Goal: Task Accomplishment & Management: Use online tool/utility

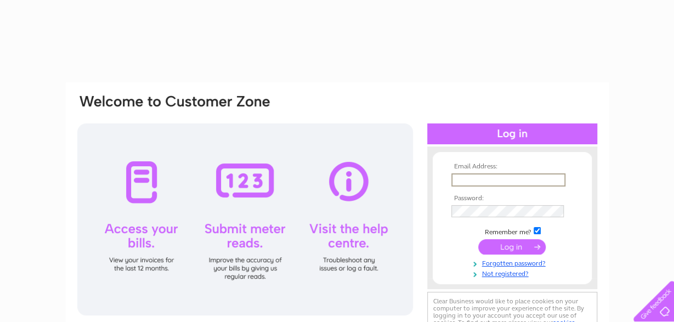
click at [483, 181] on input "text" at bounding box center [509, 179] width 114 height 13
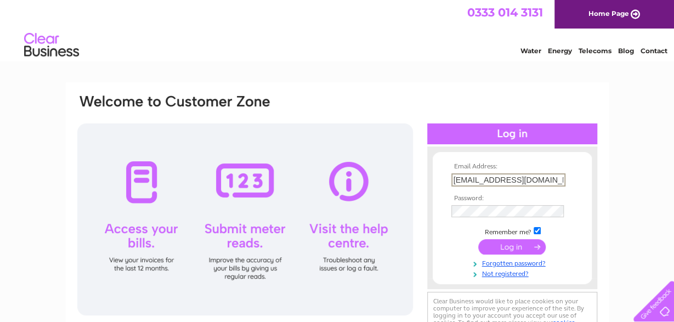
scroll to position [0, 22]
type input "queensperth@compasshospitality.com"
click at [521, 245] on input "submit" at bounding box center [511, 246] width 67 height 15
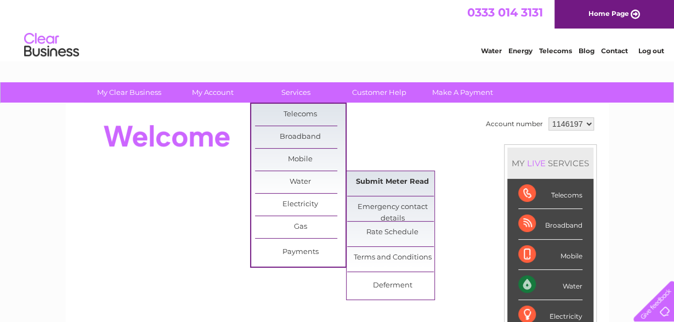
click at [411, 178] on link "Submit Meter Read" at bounding box center [392, 182] width 91 height 22
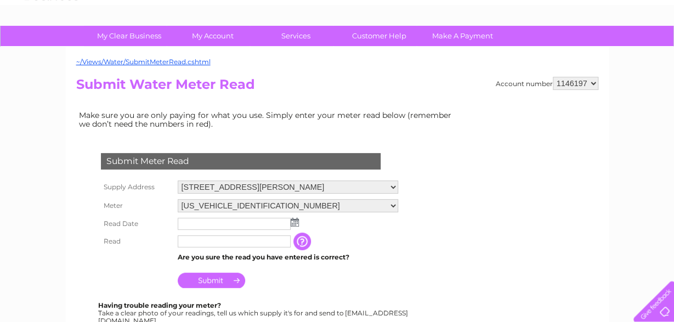
scroll to position [114, 0]
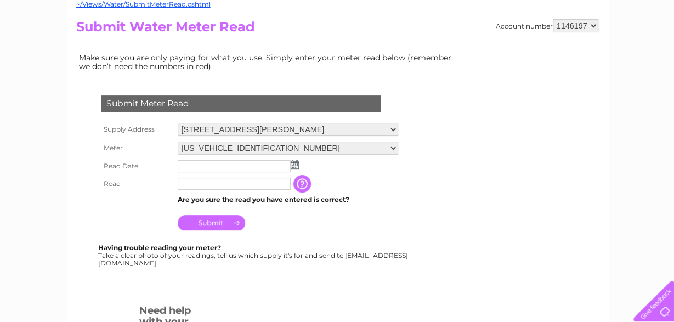
click at [293, 165] on img at bounding box center [295, 164] width 8 height 9
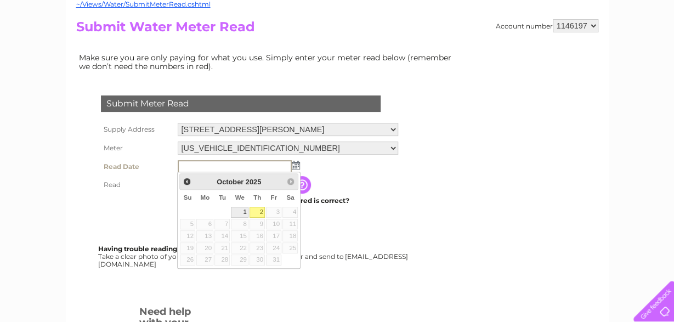
click at [243, 212] on link "1" at bounding box center [240, 212] width 18 height 11
type input "2025/10/01"
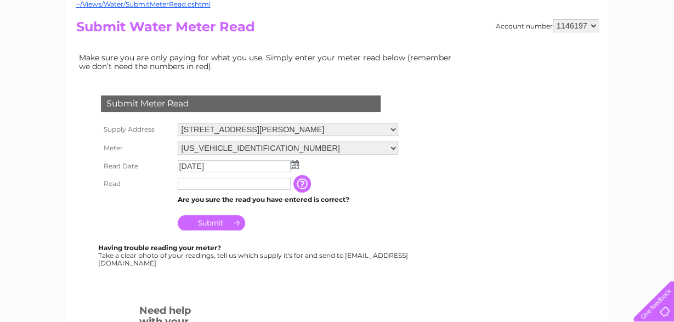
click at [206, 178] on input "text" at bounding box center [234, 184] width 113 height 12
type input "12299"
click at [218, 227] on input "Submit" at bounding box center [211, 223] width 67 height 15
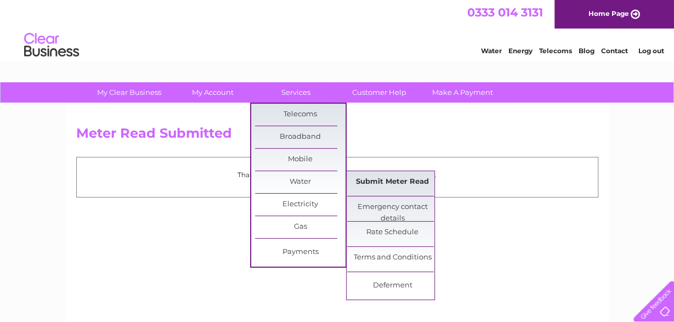
click at [423, 182] on link "Submit Meter Read" at bounding box center [392, 182] width 91 height 22
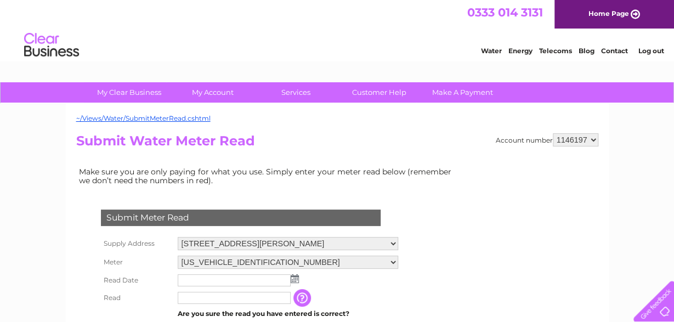
click at [178, 256] on select "[US_VEHICLE_IDENTIFICATION_NUMBER] [US_VEHICLE_IDENTIFICATION_NUMBER]" at bounding box center [288, 262] width 221 height 13
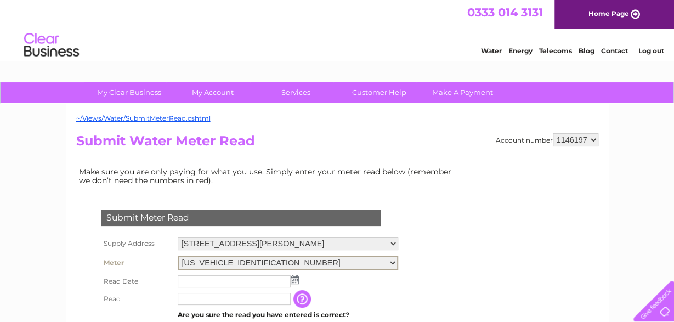
select select "417031"
click option "[US_VEHICLE_IDENTIFICATION_NUMBER]" at bounding box center [0, 0] width 0 height 0
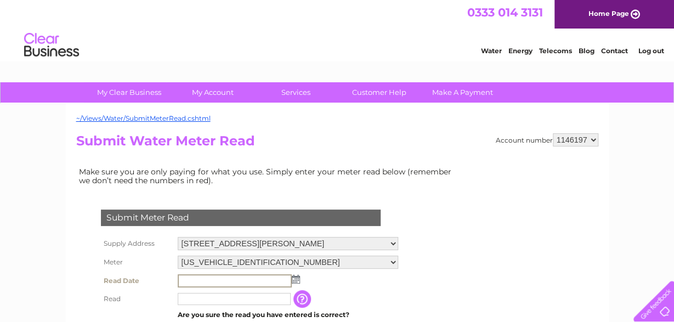
click at [215, 279] on input "text" at bounding box center [235, 280] width 114 height 13
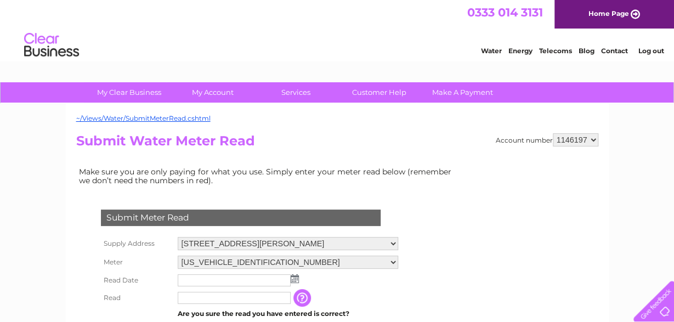
click at [292, 278] on img at bounding box center [295, 278] width 8 height 9
click at [295, 279] on img at bounding box center [295, 278] width 8 height 9
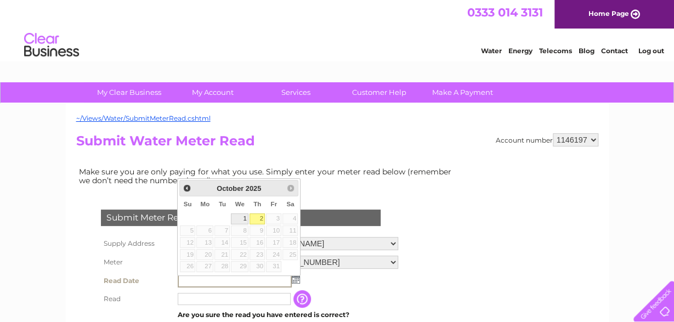
click at [244, 220] on link "1" at bounding box center [240, 218] width 18 height 11
type input "[DATE]"
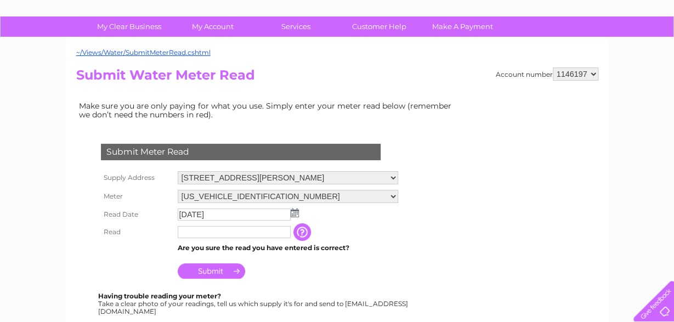
scroll to position [114, 0]
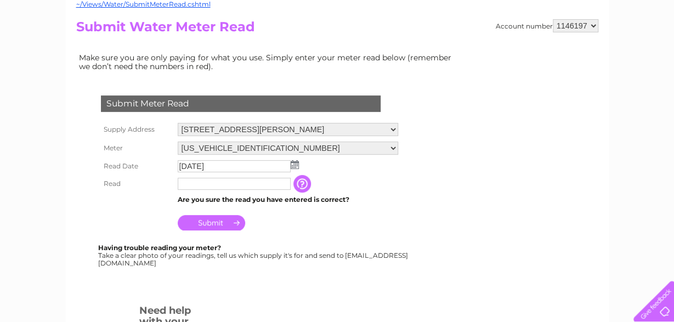
click at [218, 186] on input "text" at bounding box center [234, 184] width 113 height 12
type input "19766"
click at [223, 217] on input "Submit" at bounding box center [211, 223] width 67 height 15
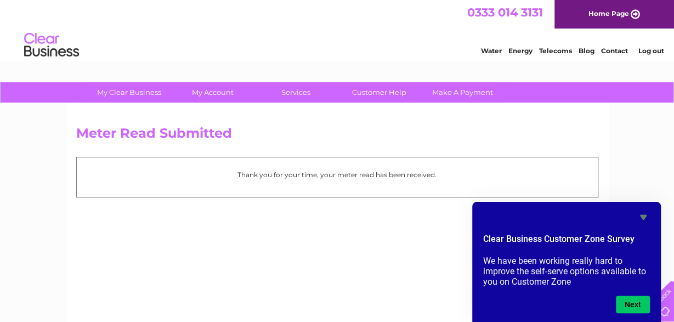
click at [648, 54] on link "Log out" at bounding box center [651, 51] width 26 height 8
